Goal: Task Accomplishment & Management: Use online tool/utility

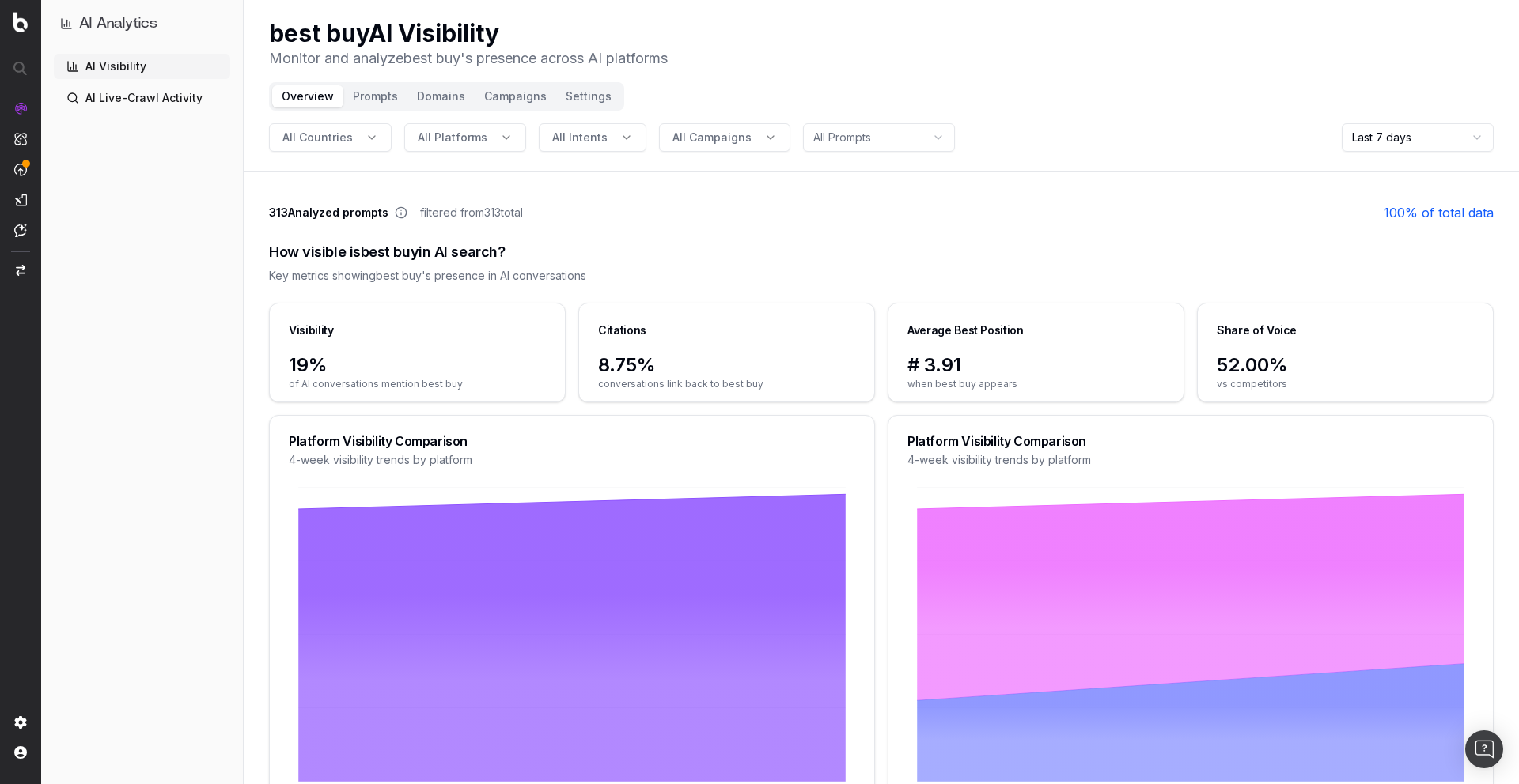
click at [581, 94] on button "Settings" at bounding box center [589, 97] width 65 height 22
click at [528, 96] on button "Campaigns" at bounding box center [515, 97] width 82 height 22
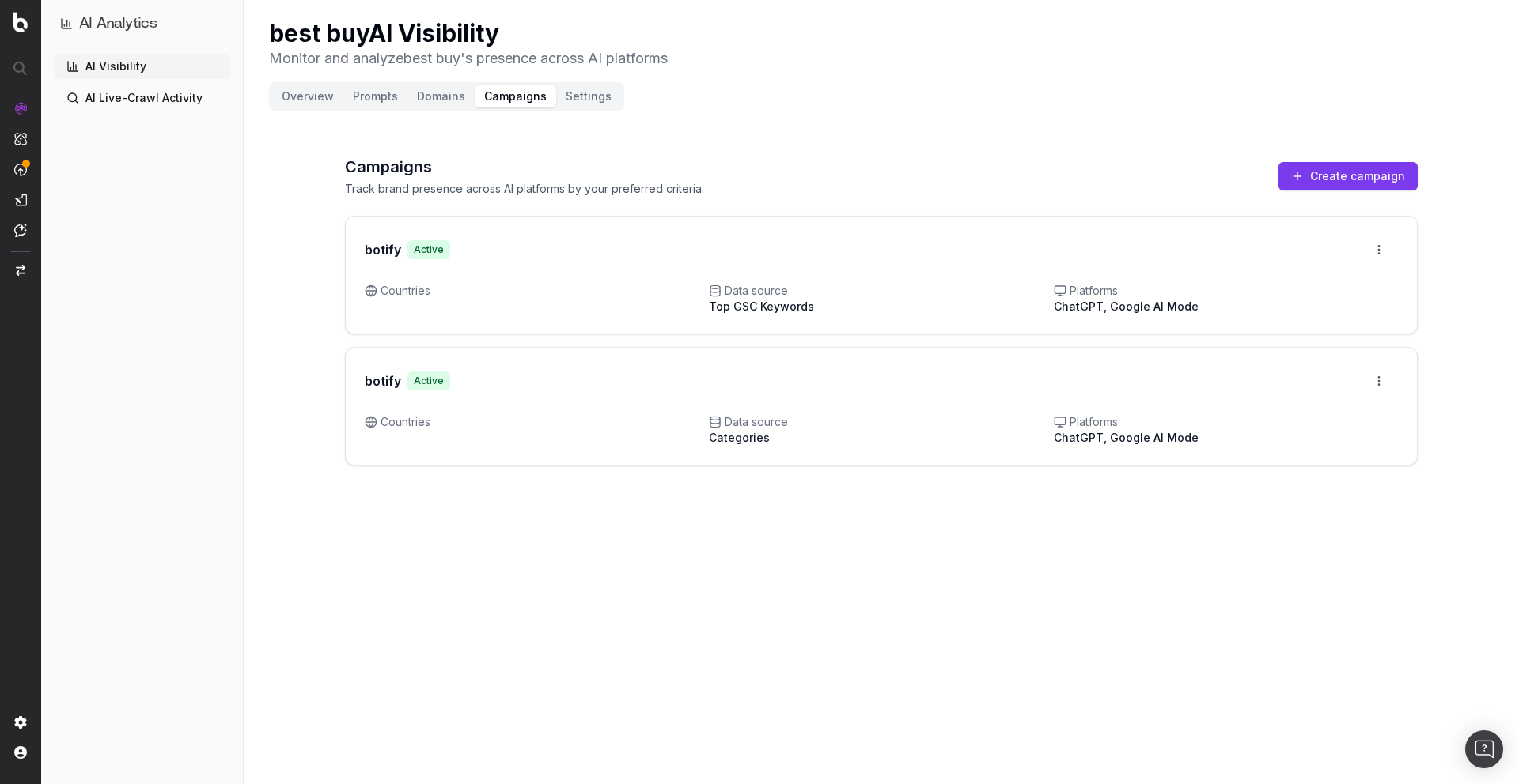
click at [1337, 165] on button "Create campaign" at bounding box center [1348, 176] width 140 height 29
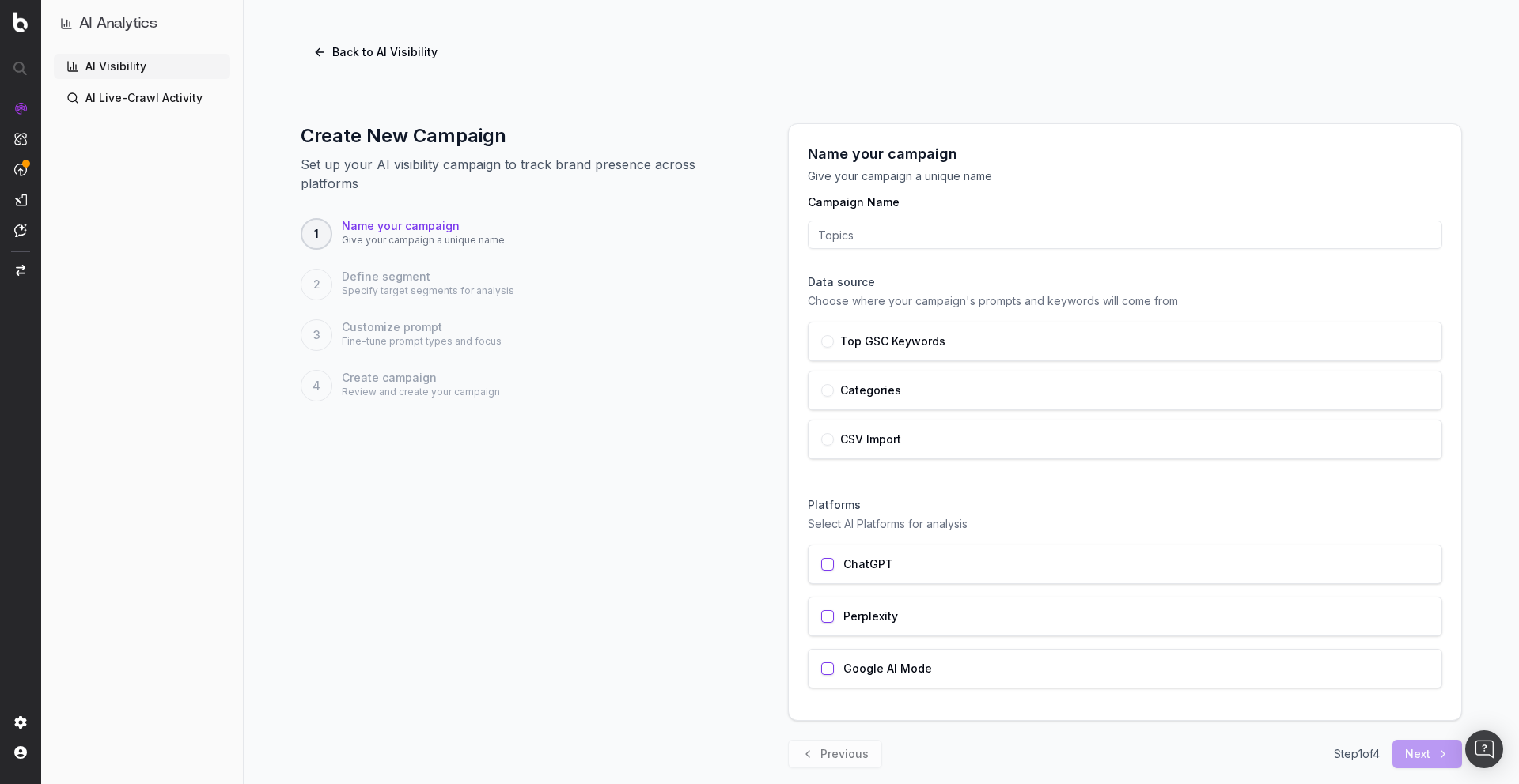
click at [920, 236] on input "Campaign Name" at bounding box center [1125, 235] width 635 height 29
type input "test"
type input "d"
type input "default"
click at [842, 345] on label "Top GSC Keywords" at bounding box center [892, 342] width 105 height 11
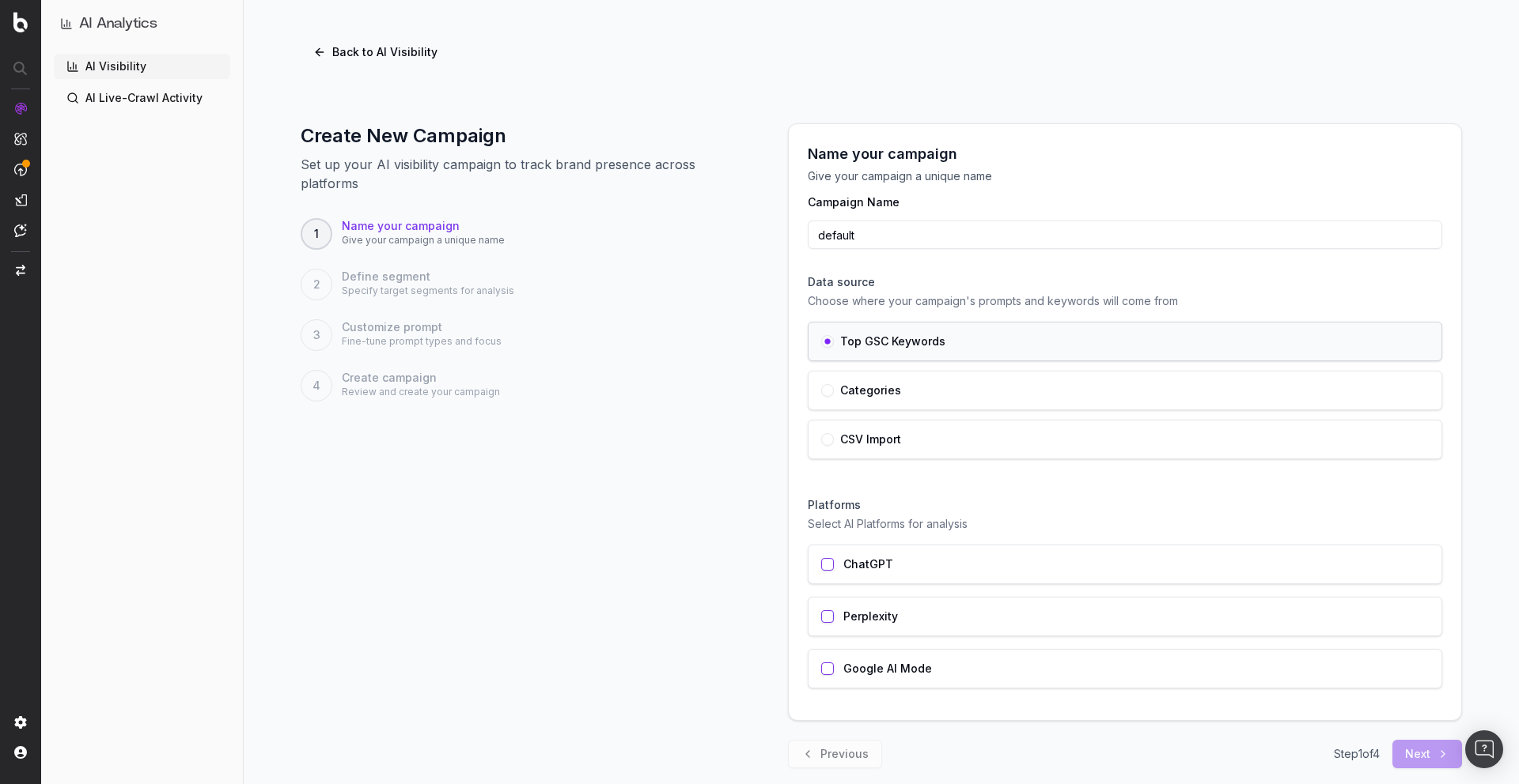
scroll to position [22, 0]
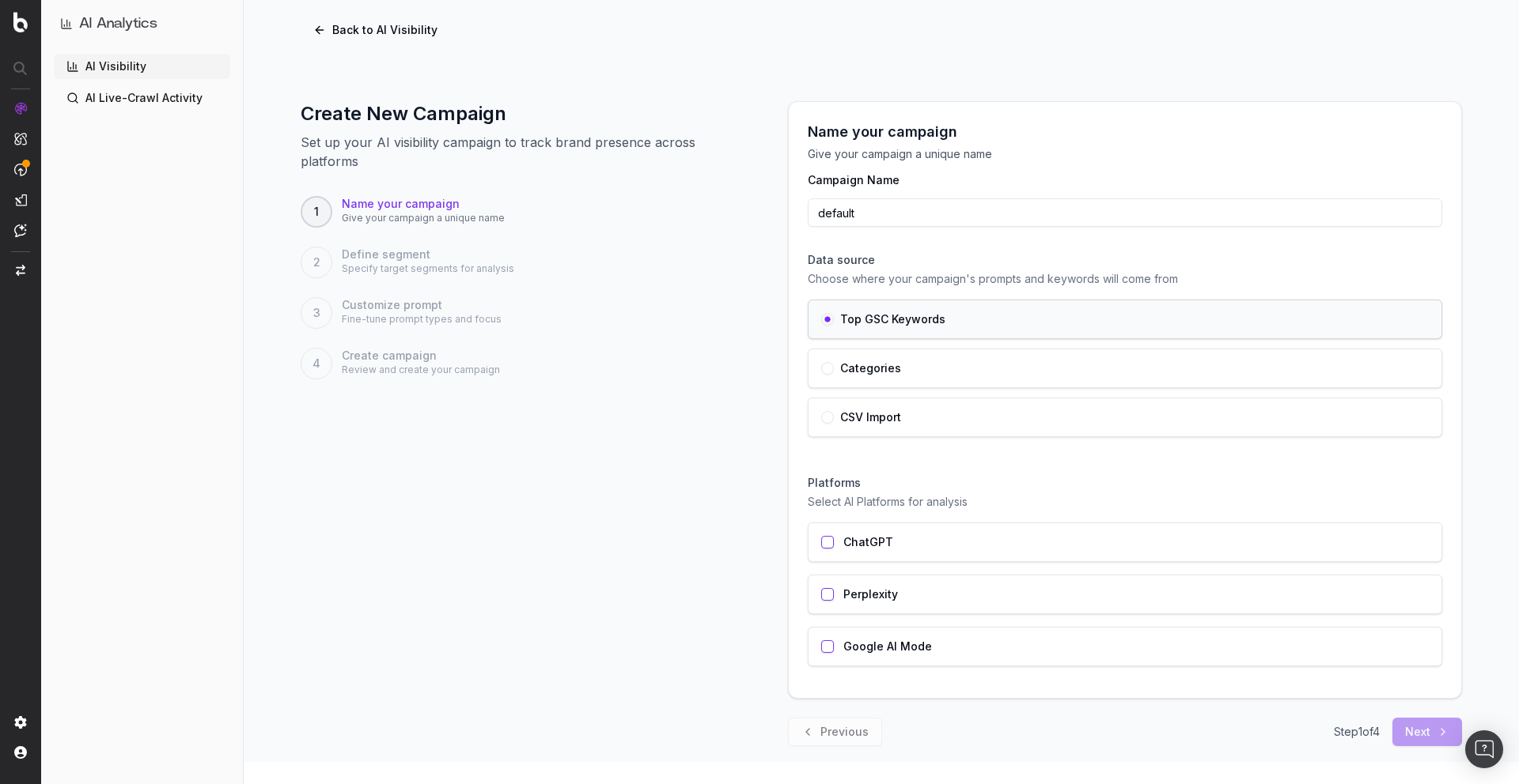
click at [841, 539] on div "ChatGPT" at bounding box center [1125, 542] width 635 height 40
click at [830, 591] on button "button" at bounding box center [827, 595] width 13 height 13
click at [831, 638] on div "Google AI Mode" at bounding box center [1125, 647] width 635 height 40
click at [1422, 733] on button "Next" at bounding box center [1427, 732] width 70 height 29
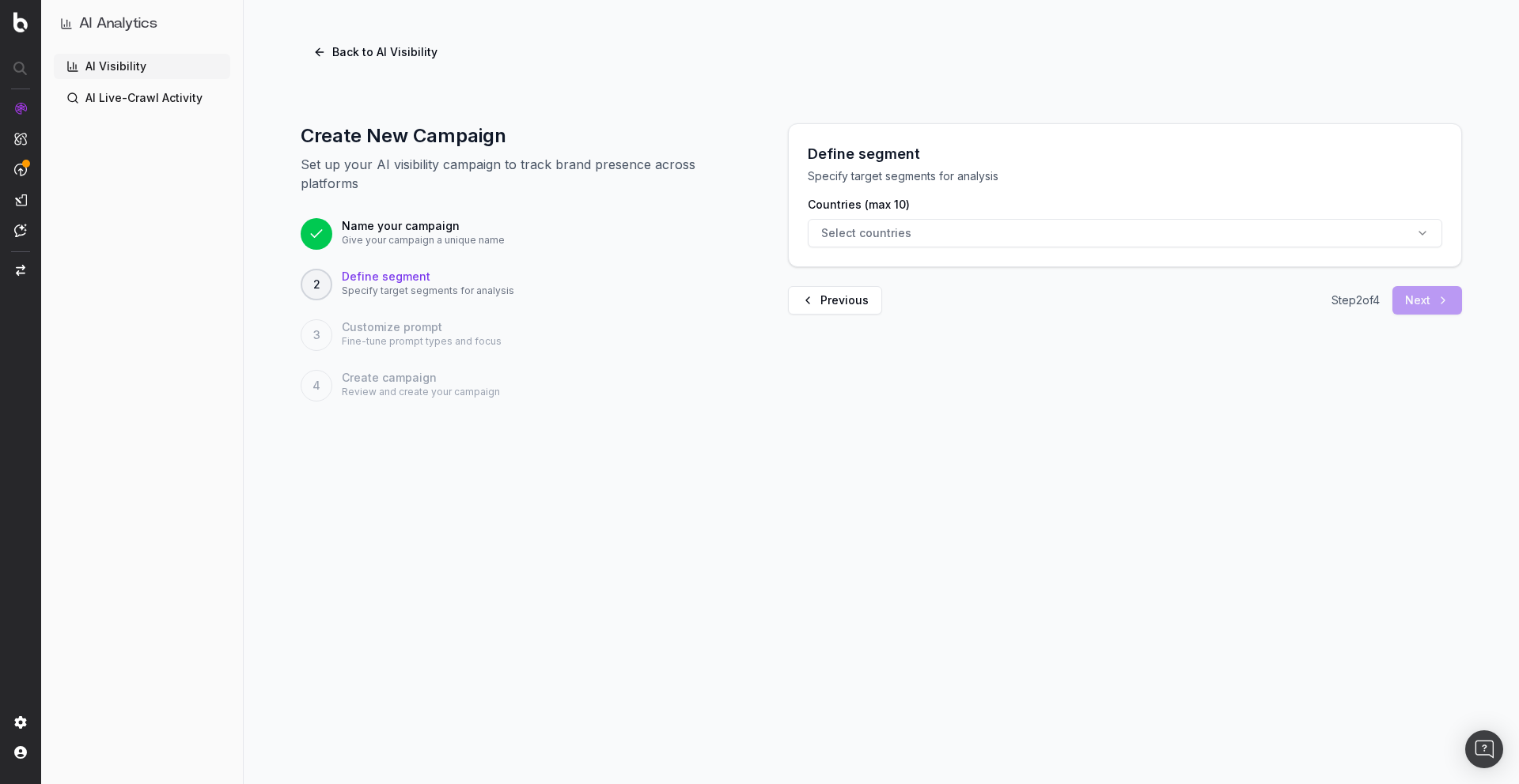
click at [937, 233] on button "Select countries" at bounding box center [1125, 233] width 635 height 29
type input "u"
type input "america"
click at [1127, 358] on div "United States of America" at bounding box center [1125, 369] width 229 height 25
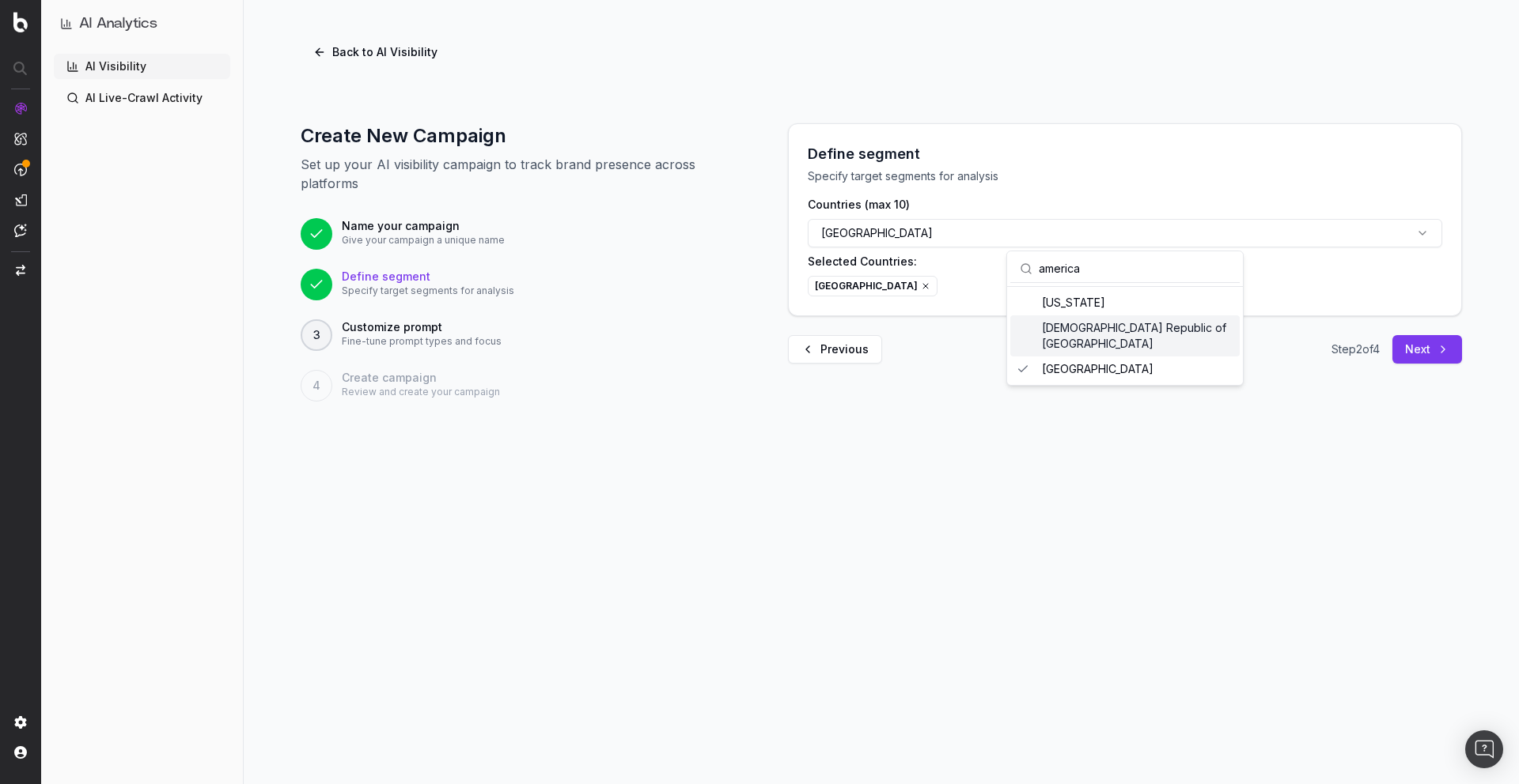
click at [1239, 174] on p "Specify target segments for analysis" at bounding box center [1125, 176] width 635 height 16
click at [1438, 351] on button "Next" at bounding box center [1427, 350] width 70 height 29
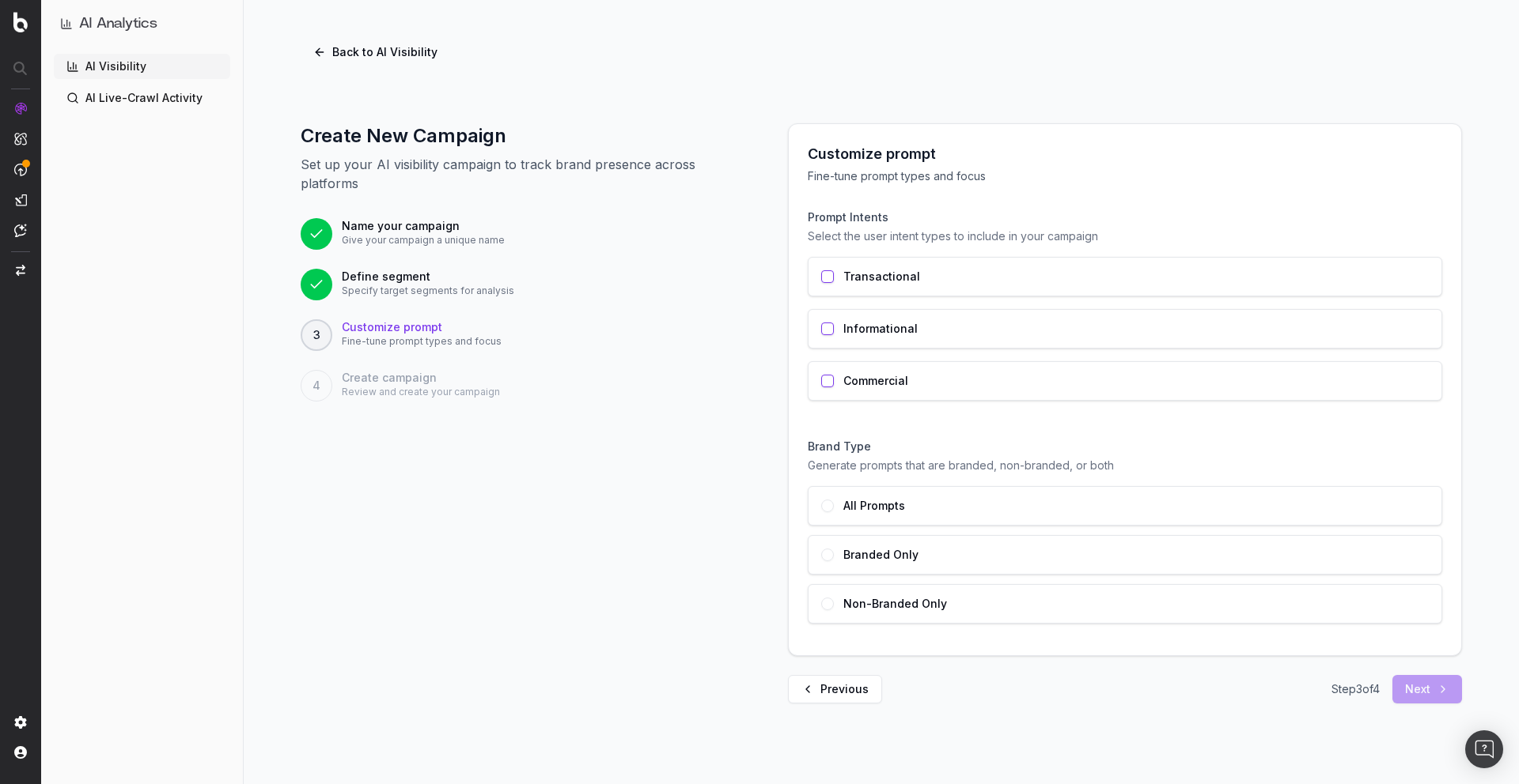
click at [826, 278] on button "button" at bounding box center [827, 277] width 13 height 13
click at [826, 326] on button "button" at bounding box center [827, 329] width 13 height 13
click at [827, 388] on div "Commercial" at bounding box center [1125, 381] width 635 height 40
click at [834, 507] on div "All Prompts" at bounding box center [1125, 506] width 635 height 40
click at [1428, 691] on button "Next" at bounding box center [1427, 690] width 70 height 29
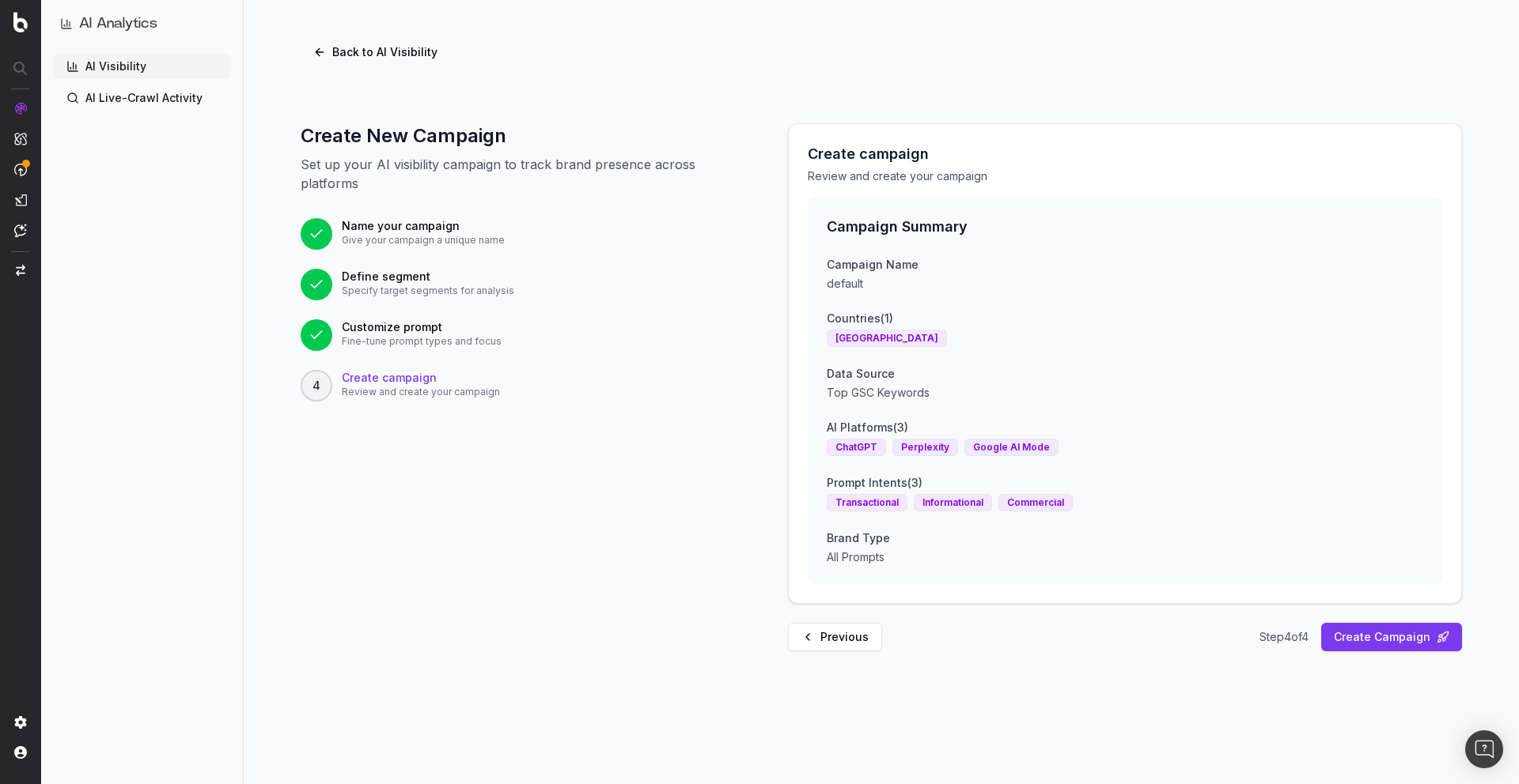
click at [1396, 637] on button "Create Campaign" at bounding box center [1392, 637] width 141 height 29
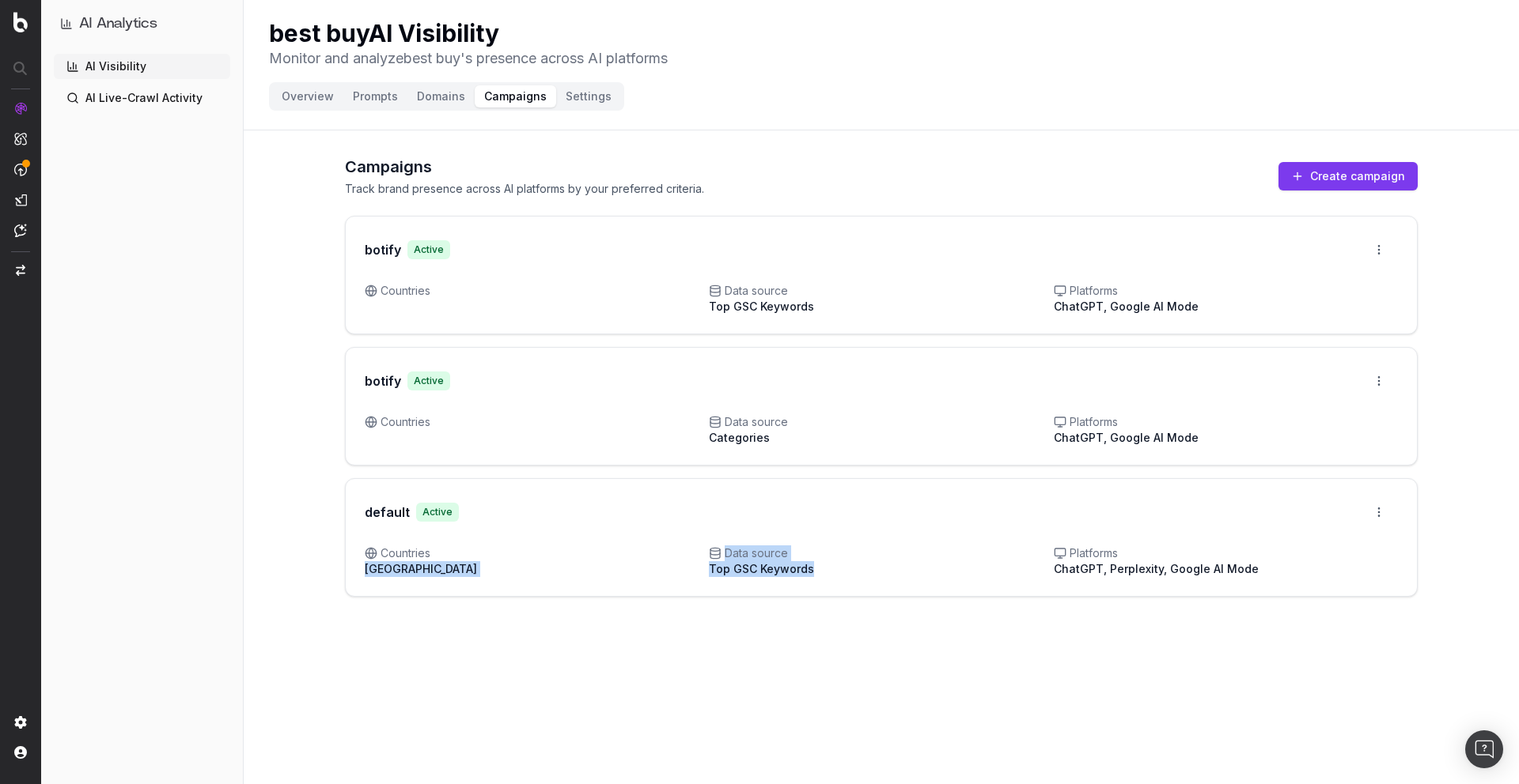
drag, startPoint x: 359, startPoint y: 569, endPoint x: 916, endPoint y: 562, distance: 557.0
click at [916, 562] on div "Countries United States of America Data source Top GSC Keywords Platforms ChatG…" at bounding box center [881, 571] width 1072 height 51
click at [916, 562] on div "Data source Top GSC Keywords" at bounding box center [881, 561] width 344 height 32
click at [1371, 507] on html "AI Analytics AI Visibility AI Live-Crawl Activity best buy AI Visibility Monito…" at bounding box center [759, 392] width 1519 height 784
click at [1347, 542] on div "Edit campaign" at bounding box center [1335, 546] width 121 height 25
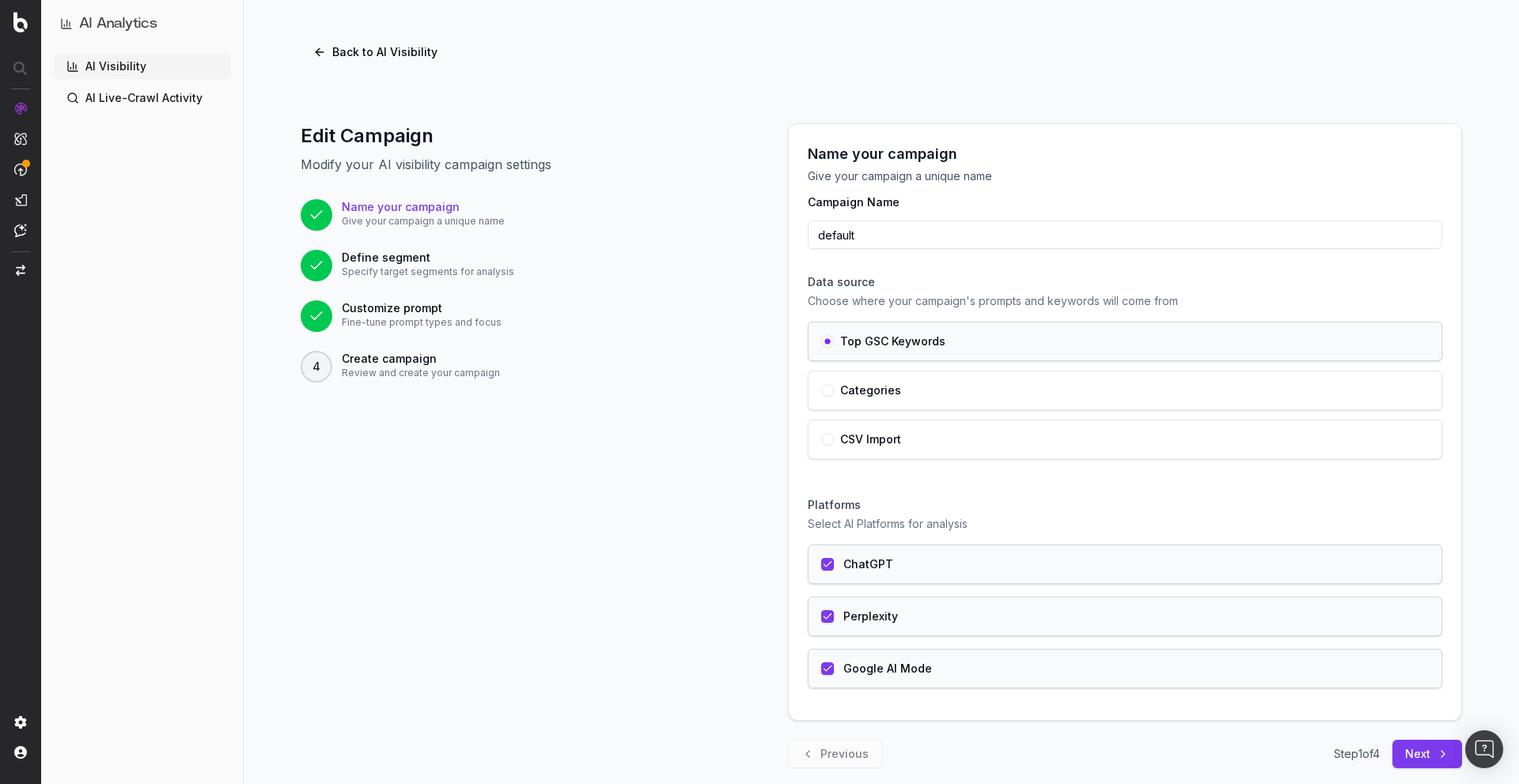
scroll to position [22, 0]
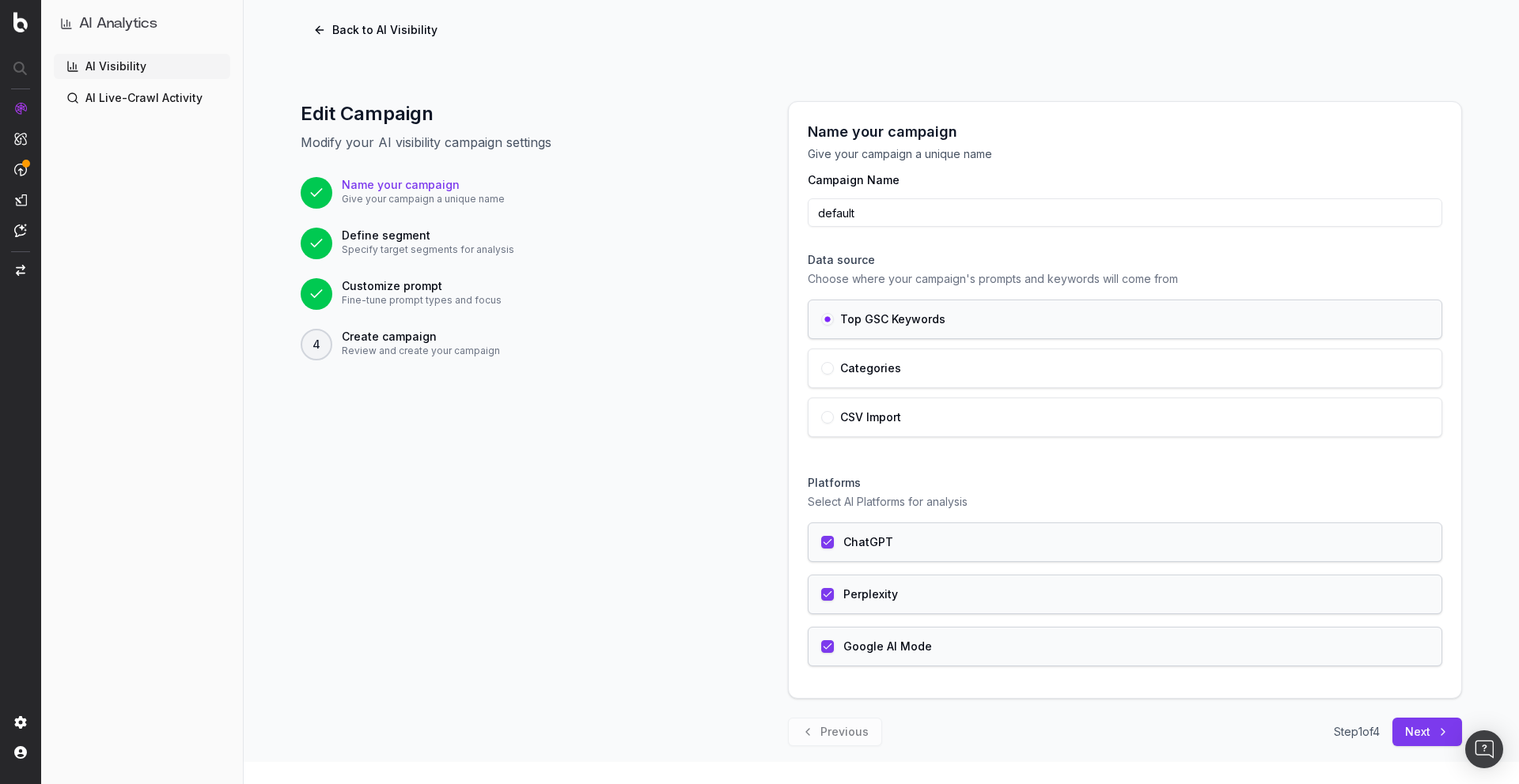
click at [1425, 729] on button "Next" at bounding box center [1427, 732] width 70 height 29
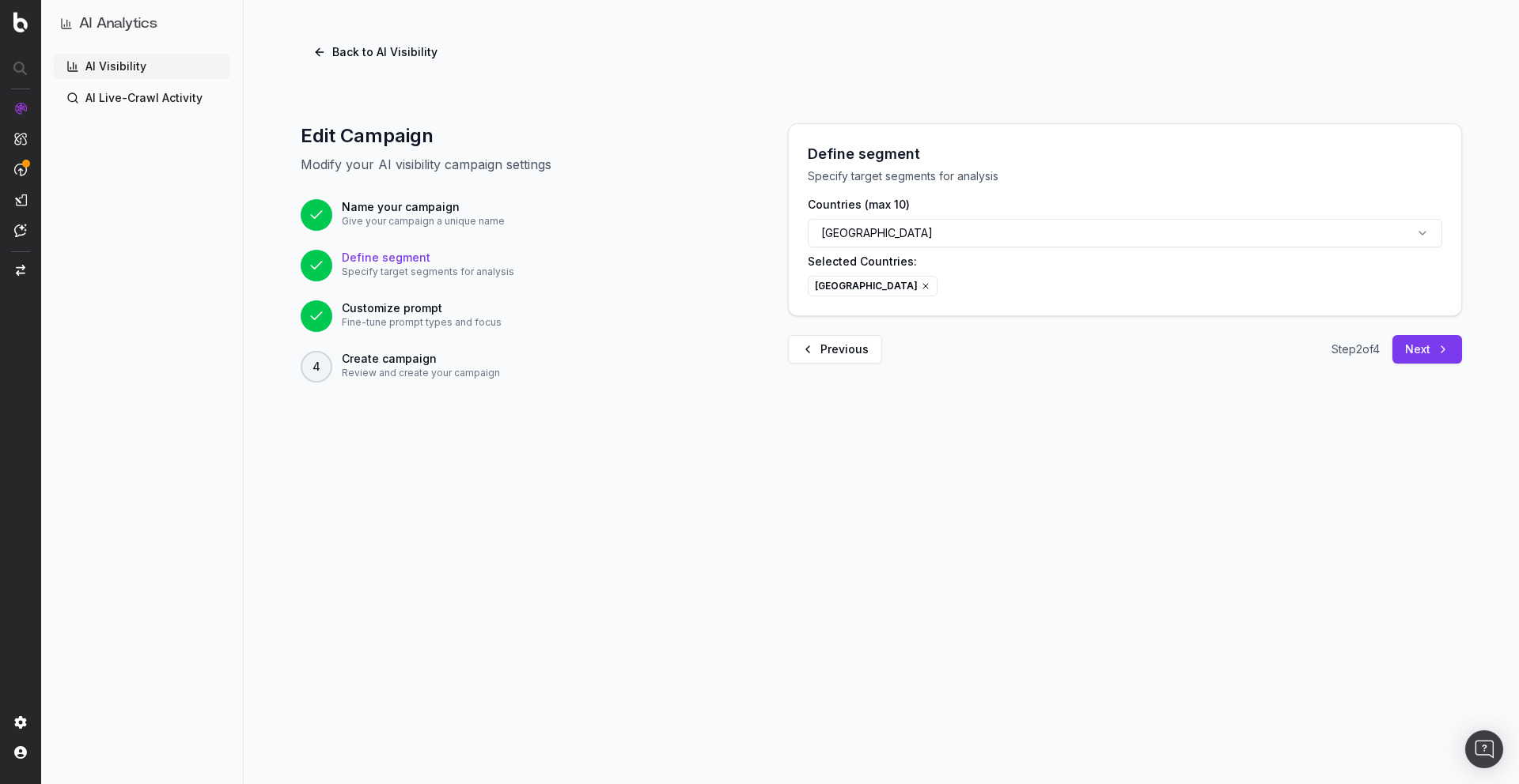
scroll to position [0, 0]
click at [1176, 240] on button "United States of America" at bounding box center [1125, 233] width 635 height 29
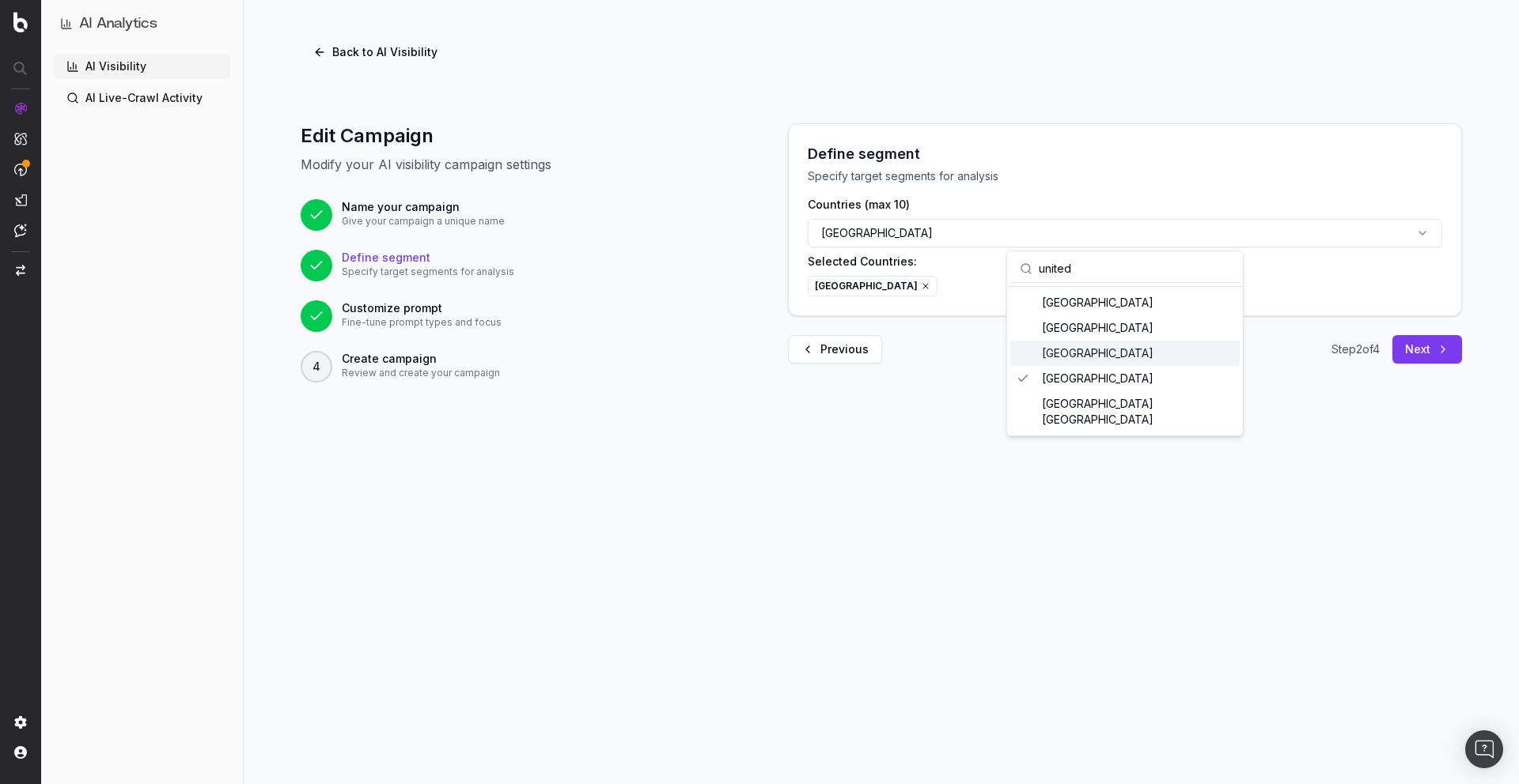
type input "united"
click at [1186, 352] on div "[GEOGRAPHIC_DATA]" at bounding box center [1125, 354] width 229 height 25
click at [1140, 373] on div "United States of America" at bounding box center [1125, 379] width 229 height 25
click at [1153, 356] on div "[GEOGRAPHIC_DATA]" at bounding box center [1125, 354] width 229 height 25
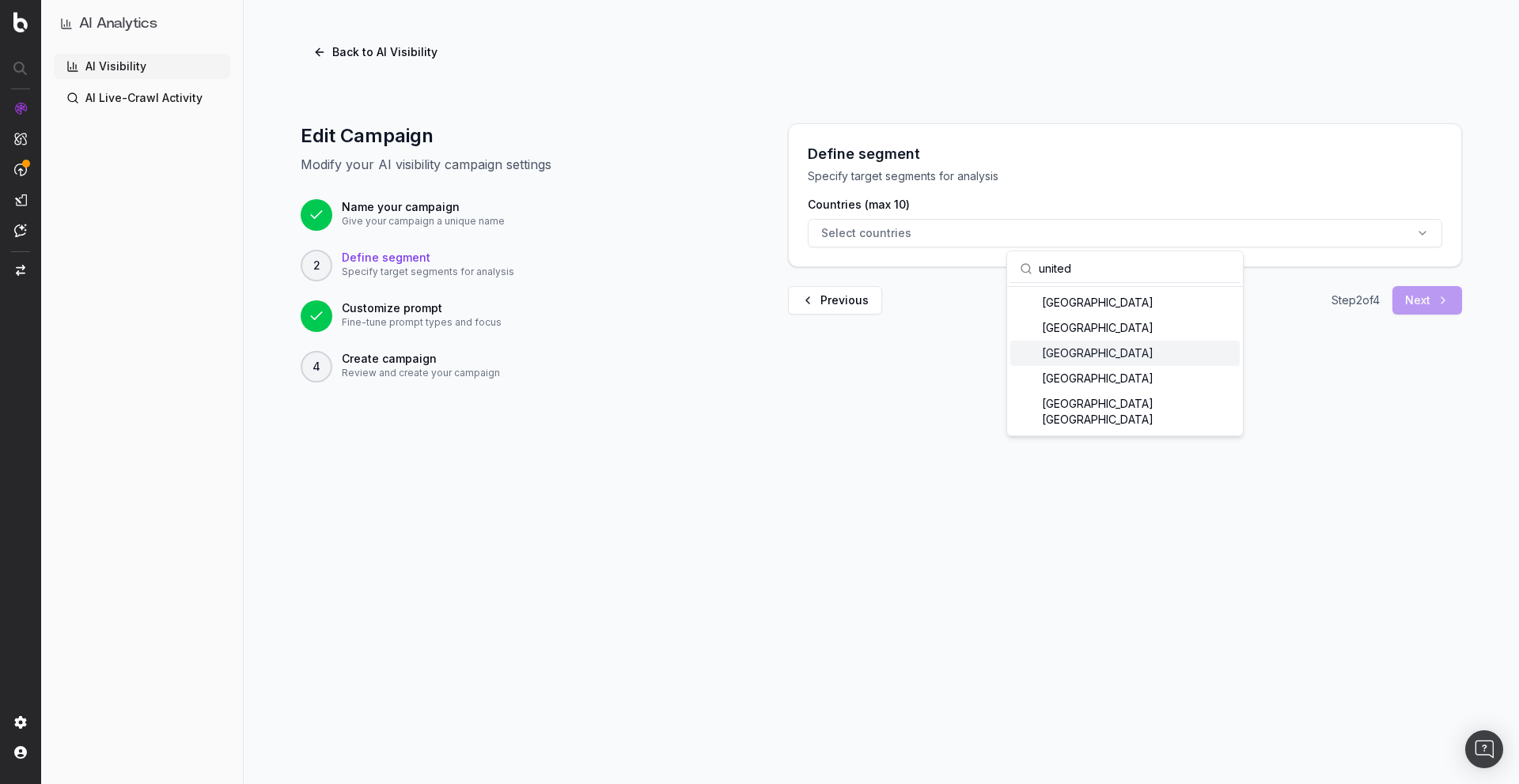
click at [1149, 360] on div "[GEOGRAPHIC_DATA]" at bounding box center [1125, 354] width 229 height 25
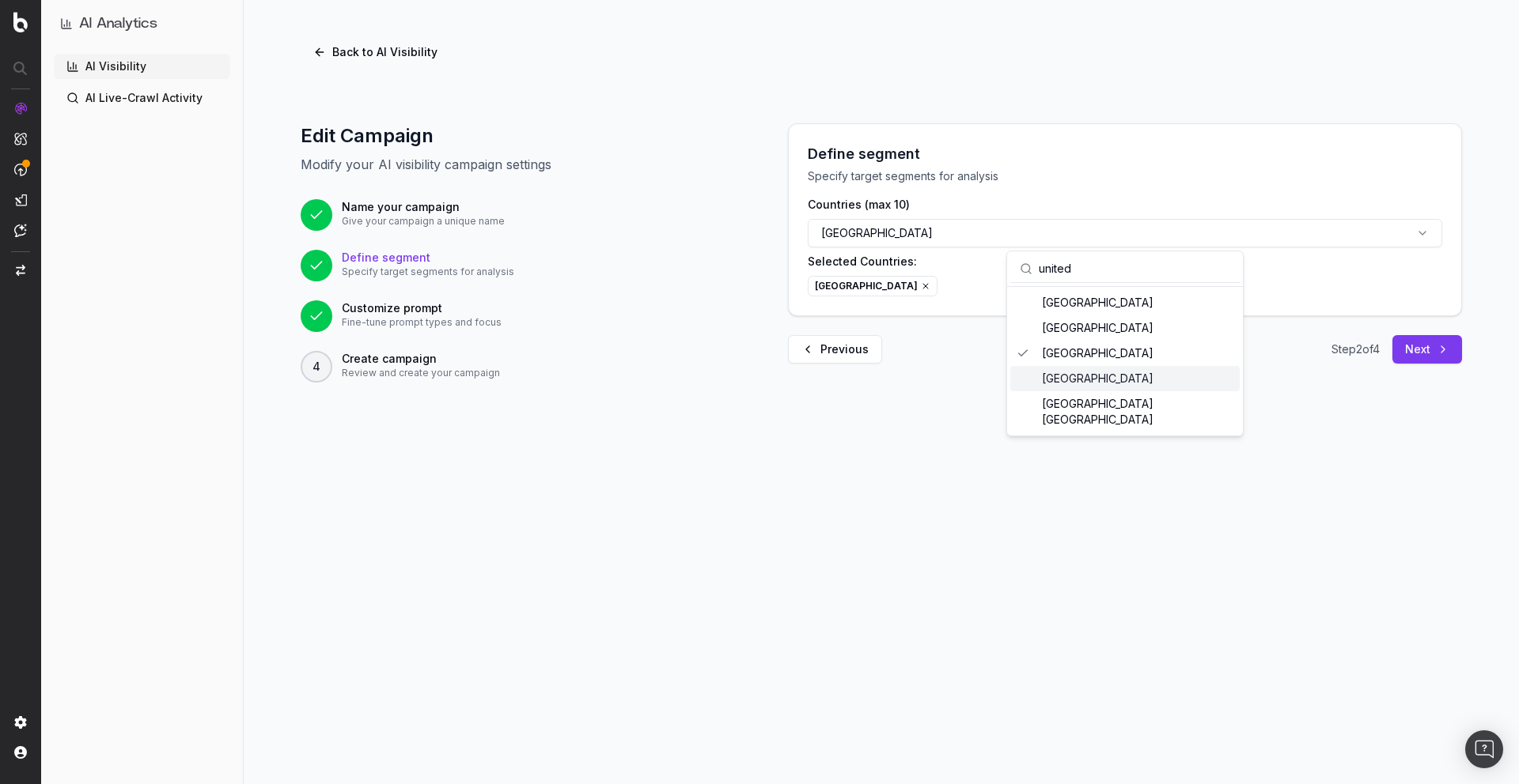
click at [1149, 379] on div "United States of America" at bounding box center [1125, 379] width 229 height 25
click at [1448, 352] on button "Next" at bounding box center [1427, 350] width 70 height 29
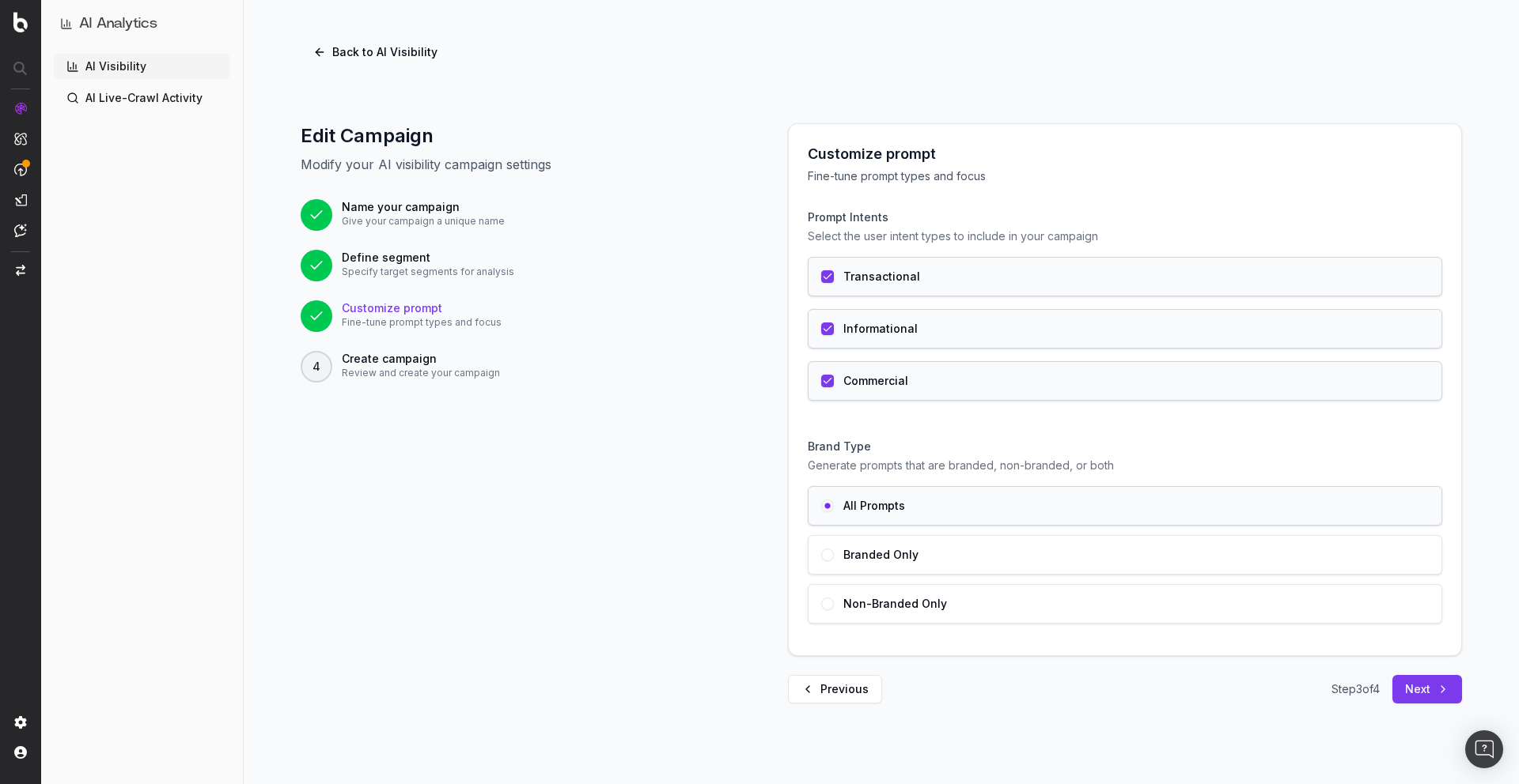
click at [1414, 689] on button "Next" at bounding box center [1427, 690] width 70 height 29
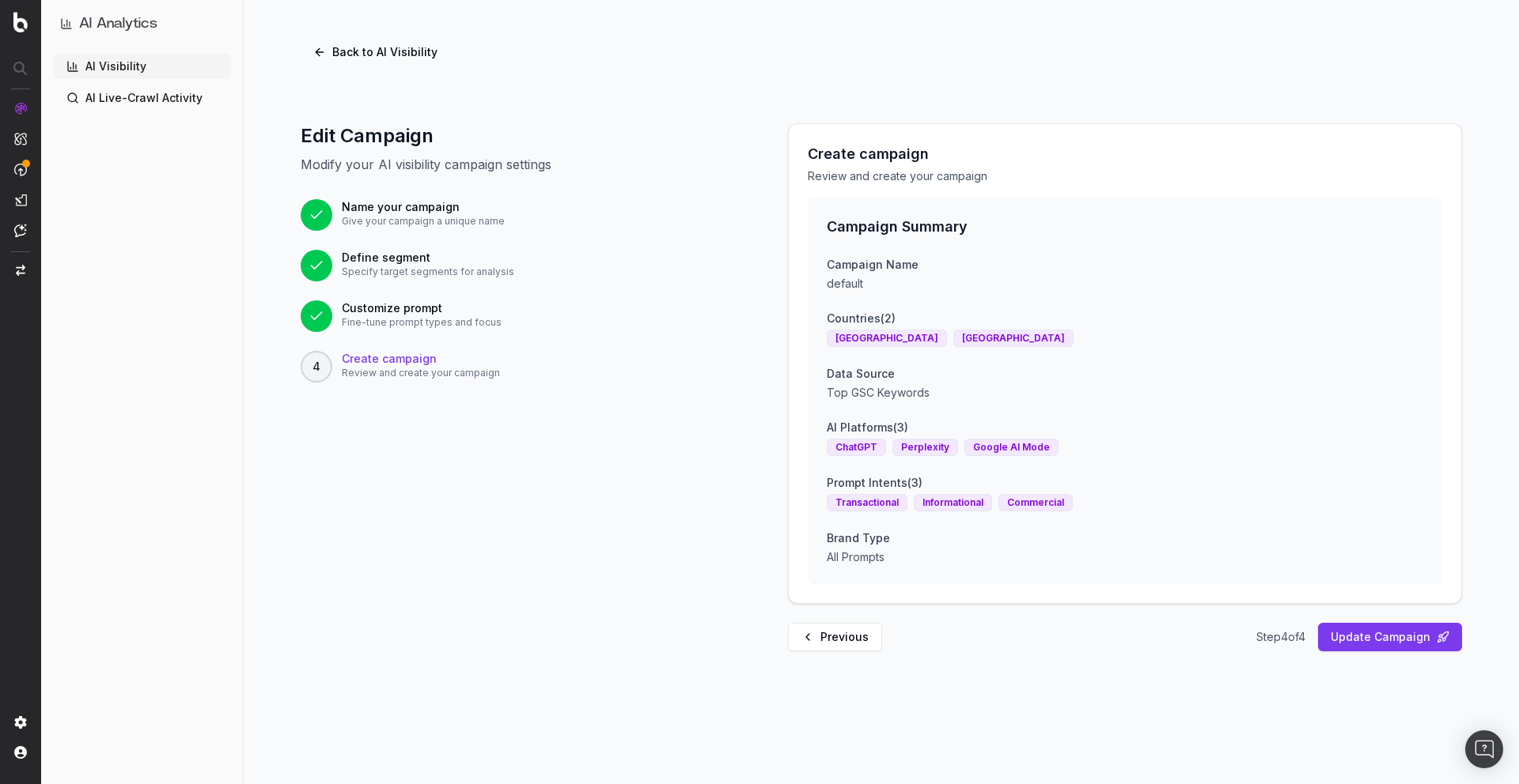
click at [1392, 631] on button "Update Campaign" at bounding box center [1390, 637] width 144 height 29
